Goal: Check status: Check status

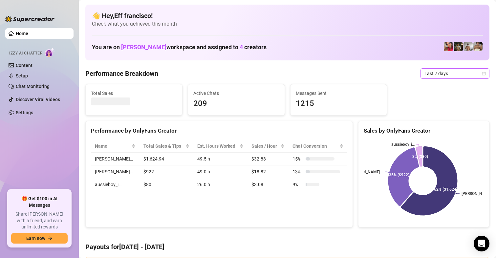
click at [425, 72] on span "Last 7 days" at bounding box center [455, 74] width 61 height 10
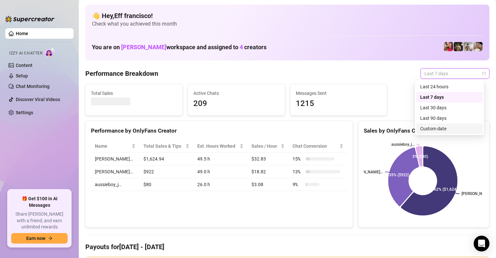
click at [439, 130] on div "Custom date" at bounding box center [449, 128] width 58 height 7
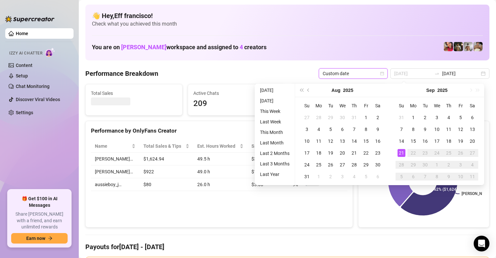
click at [401, 152] on div "21" at bounding box center [402, 153] width 8 height 8
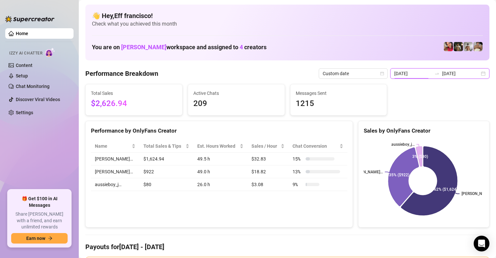
click at [417, 73] on input "[DATE]" at bounding box center [412, 73] width 37 height 7
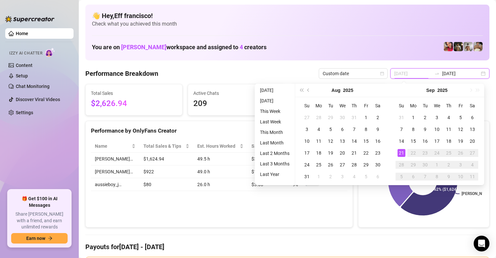
type input "[DATE]"
click at [403, 155] on div "21" at bounding box center [402, 153] width 8 height 8
click at [403, 150] on div "21" at bounding box center [402, 153] width 8 height 8
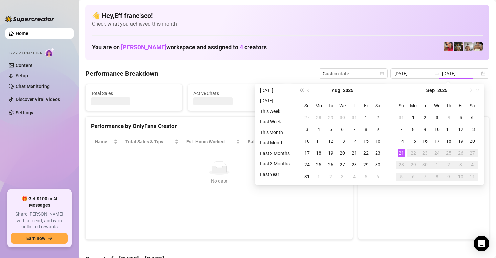
type input "[DATE]"
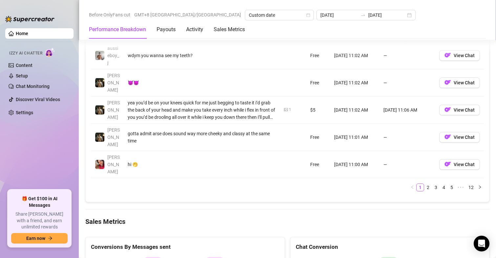
scroll to position [920, 0]
